Goal: Information Seeking & Learning: Learn about a topic

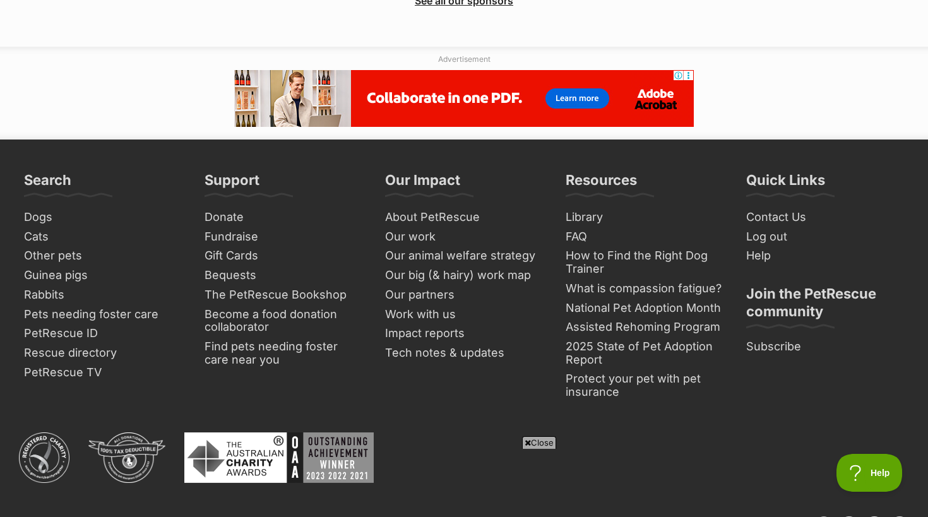
scroll to position [3323, 0]
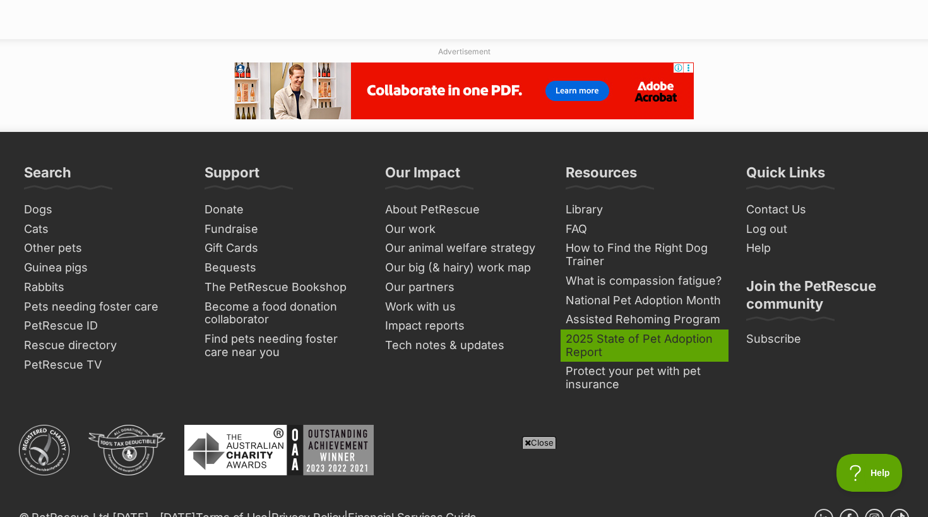
click at [588, 330] on link "2025 State of Pet Adoption Report" at bounding box center [645, 346] width 168 height 32
